Goal: Task Accomplishment & Management: Use online tool/utility

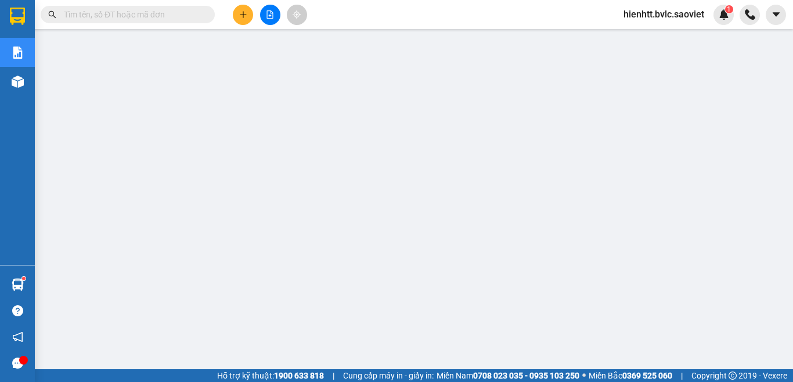
click at [651, 9] on span "hienhtt.bvlc.saoviet" at bounding box center [664, 14] width 99 height 15
click at [633, 28] on li "Đăng xuất" at bounding box center [663, 36] width 100 height 19
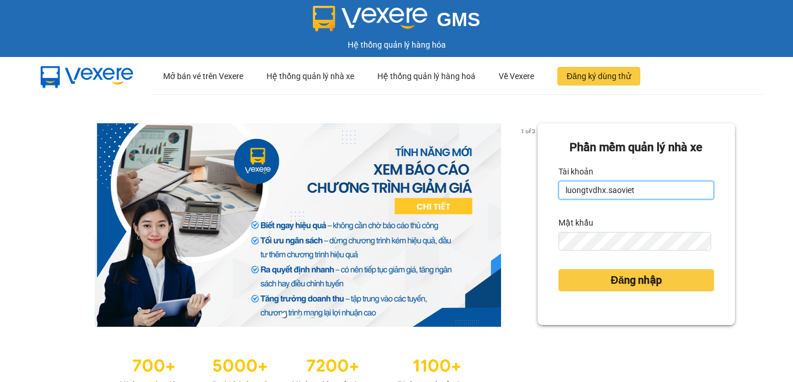
drag, startPoint x: 633, startPoint y: 189, endPoint x: 347, endPoint y: 220, distance: 288.0
drag, startPoint x: 659, startPoint y: 191, endPoint x: 244, endPoint y: 203, distance: 414.9
click at [194, 201] on div "1 of 3 Phần mềm quản lý nhà xe Tài khoản lu Mật khẩu Đăng nhập" at bounding box center [396, 258] width 793 height 329
type input "l"
type input "sinhsa_hhsp.saoviet"
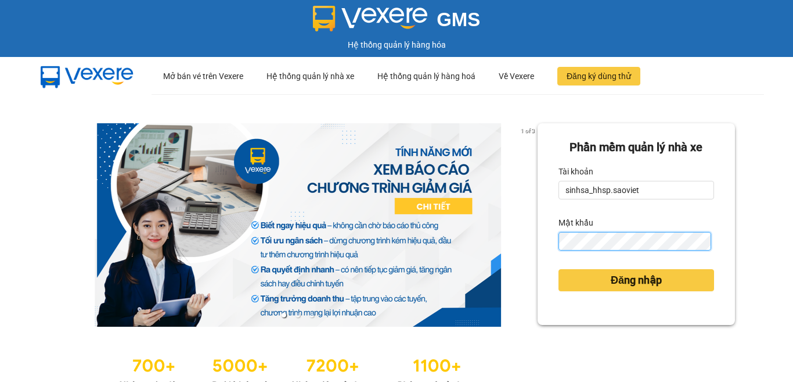
click at [283, 259] on div "1 of 3 Phần mềm quản lý nhà xe Tài khoản sinhsa_hhsp.saoviet Mật khẩu Đăng nhập" at bounding box center [396, 258] width 793 height 329
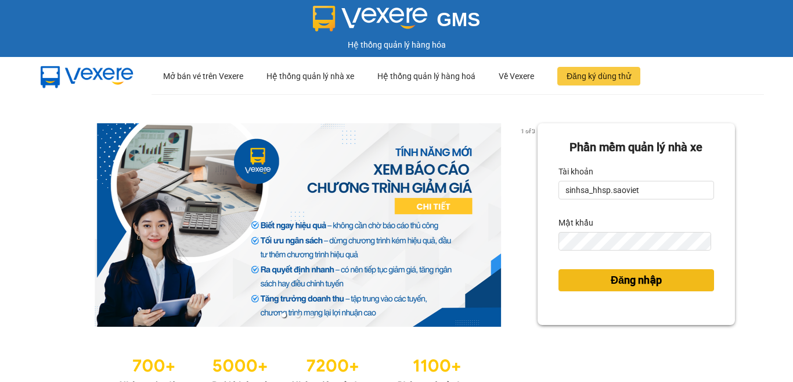
click at [627, 278] on span "Đăng nhập" at bounding box center [636, 280] width 51 height 16
click at [631, 292] on div "Đăng nhập" at bounding box center [637, 279] width 156 height 31
click at [626, 286] on span "Đăng nhập" at bounding box center [636, 280] width 51 height 16
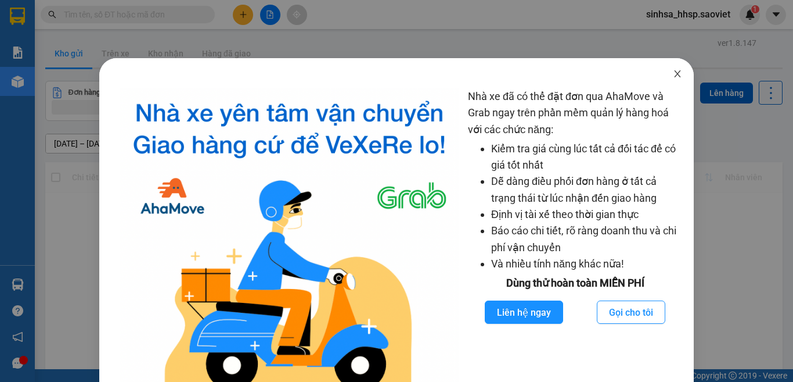
click at [673, 73] on icon "close" at bounding box center [677, 73] width 9 height 9
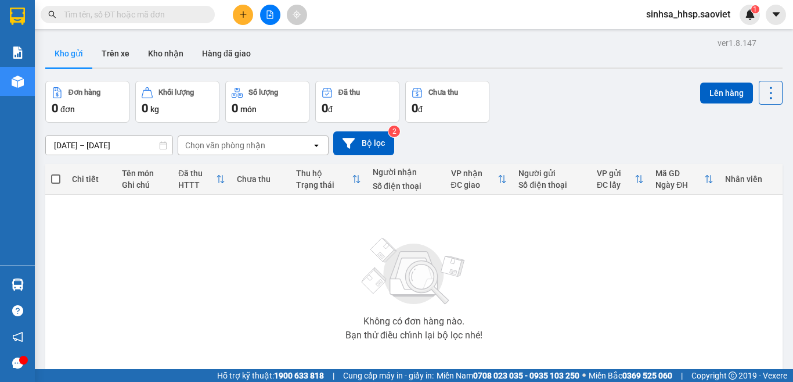
click at [556, 106] on div "Đơn hàng 0 đơn Khối lượng 0 kg Số lượng 0 món Đã thu 0 đ Chưa thu 0 đ Lên hàng" at bounding box center [414, 102] width 738 height 42
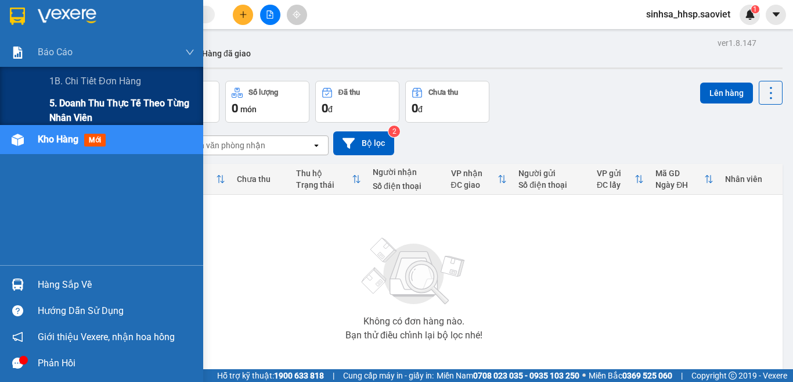
click at [54, 101] on span "5. Doanh thu thực tế theo từng nhân viên" at bounding box center [121, 110] width 145 height 29
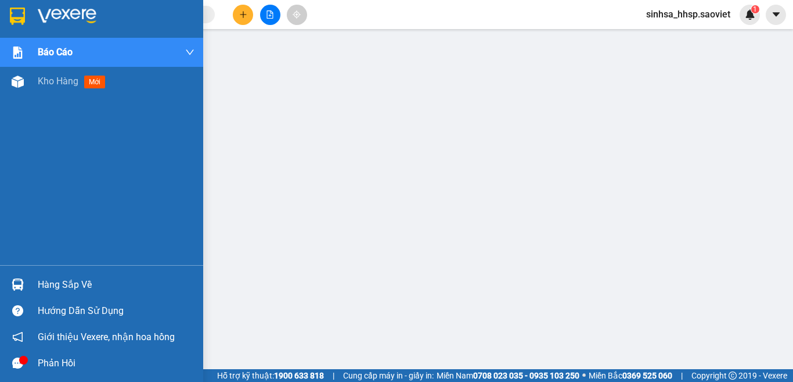
drag, startPoint x: 12, startPoint y: 77, endPoint x: 99, endPoint y: 105, distance: 90.9
click at [13, 76] on img at bounding box center [18, 82] width 12 height 12
click at [16, 76] on img at bounding box center [18, 82] width 12 height 12
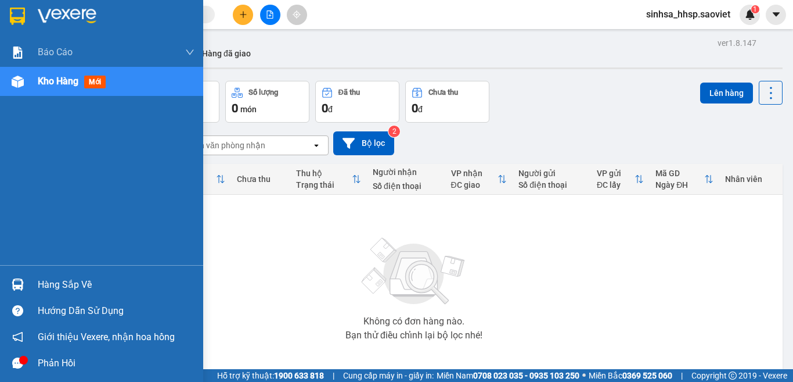
click at [64, 283] on div "Hàng sắp về" at bounding box center [116, 284] width 157 height 17
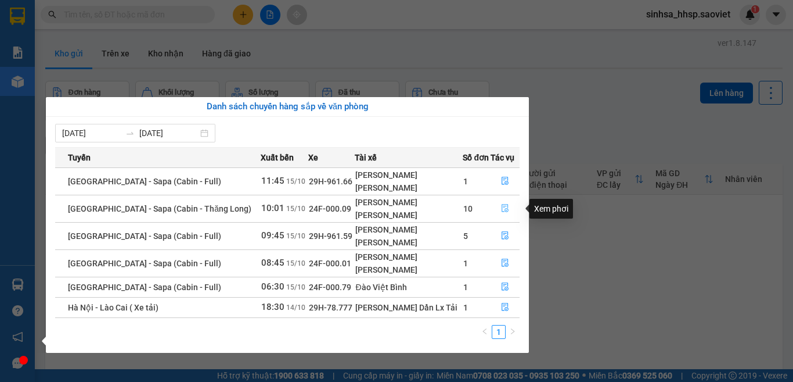
click at [493, 208] on button "button" at bounding box center [505, 208] width 28 height 19
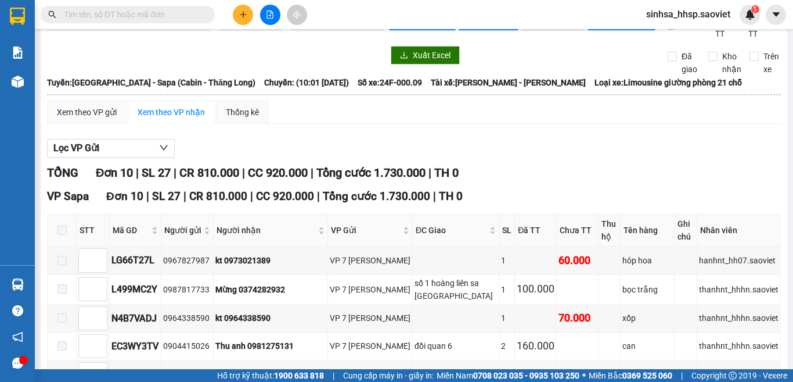
click at [606, 206] on div "TỔNG Đơn 10 | SL 27 | CR 810.000 | CC 920.000 | Tổng cước 1.730.000 | TH 0 VP S…" at bounding box center [414, 389] width 734 height 450
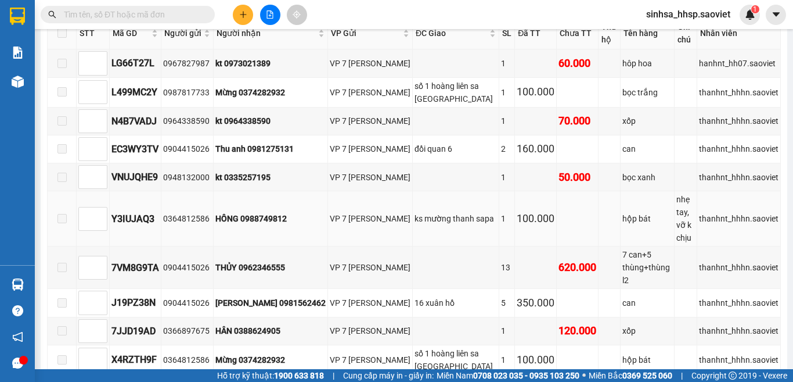
scroll to position [266, 0]
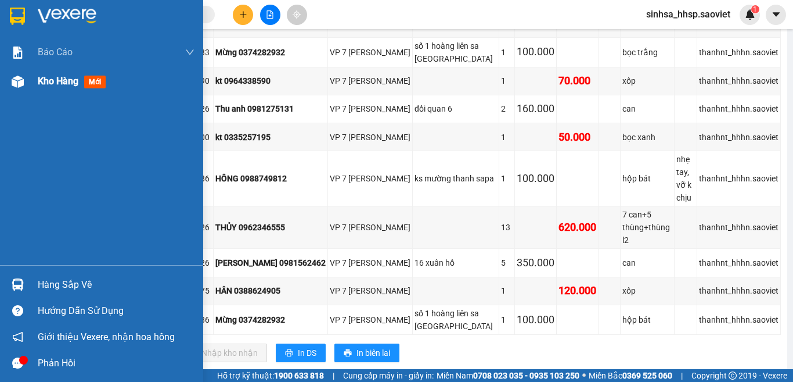
click at [36, 74] on div "Kho hàng mới" at bounding box center [101, 81] width 203 height 29
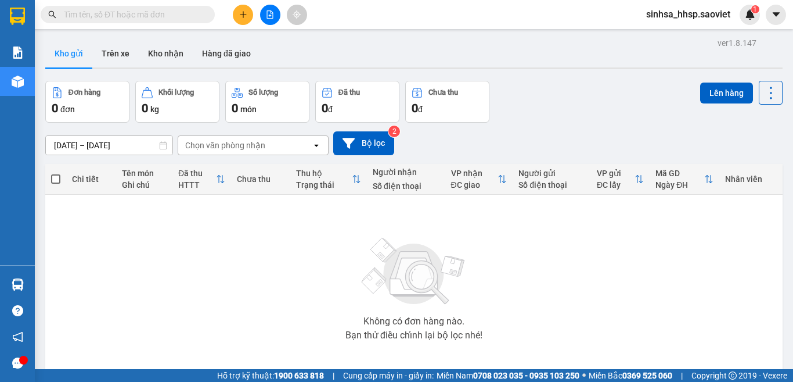
drag, startPoint x: 441, startPoint y: 103, endPoint x: 503, endPoint y: 102, distance: 62.2
